Goal: Find specific page/section: Find specific page/section

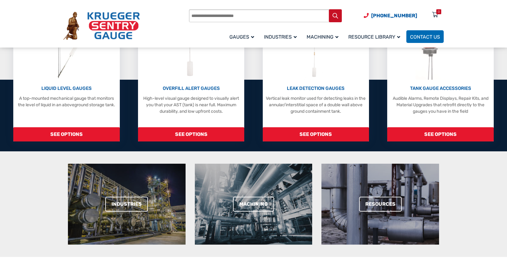
scroll to position [109, 0]
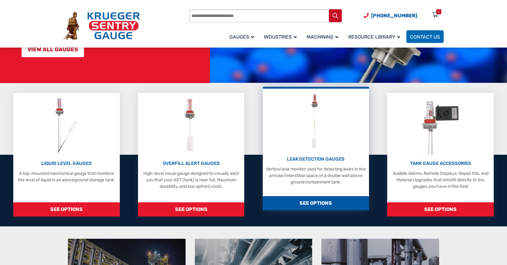
click at [316, 200] on span "SEE OPTIONS" at bounding box center [316, 203] width 106 height 14
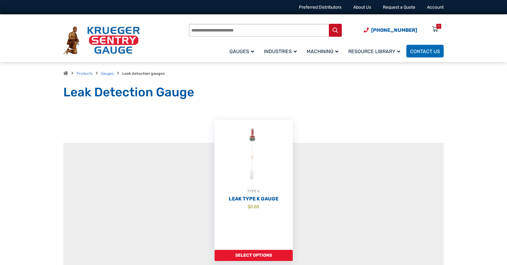
click at [246, 29] on input "Products search" at bounding box center [265, 30] width 153 height 13
type input "******"
click at [329, 24] on button "Search" at bounding box center [335, 30] width 13 height 13
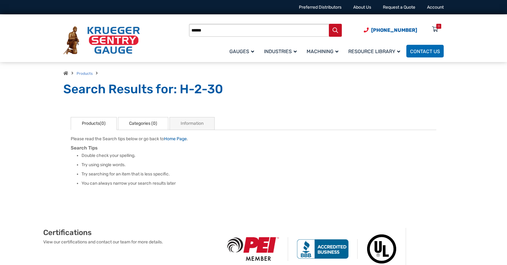
click at [137, 120] on link "Categories (0)" at bounding box center [143, 123] width 50 height 13
click at [432, 115] on div "Products(0) Please read the Search tips below or go back to Home Page . Search …" at bounding box center [253, 153] width 380 height 97
click at [436, 111] on div "Products(0) Please read the Search tips below or go back to Home Page . Search …" at bounding box center [253, 153] width 380 height 97
click at [317, 194] on div "Products(0) Please read the Search tips below or go back to Home Page . Search …" at bounding box center [253, 153] width 380 height 97
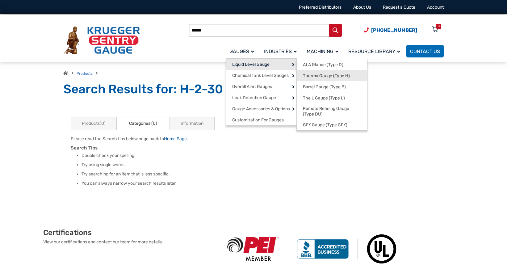
click at [333, 73] on span "Therma Gauge (Type H)" at bounding box center [326, 76] width 47 height 6
